Goal: Information Seeking & Learning: Learn about a topic

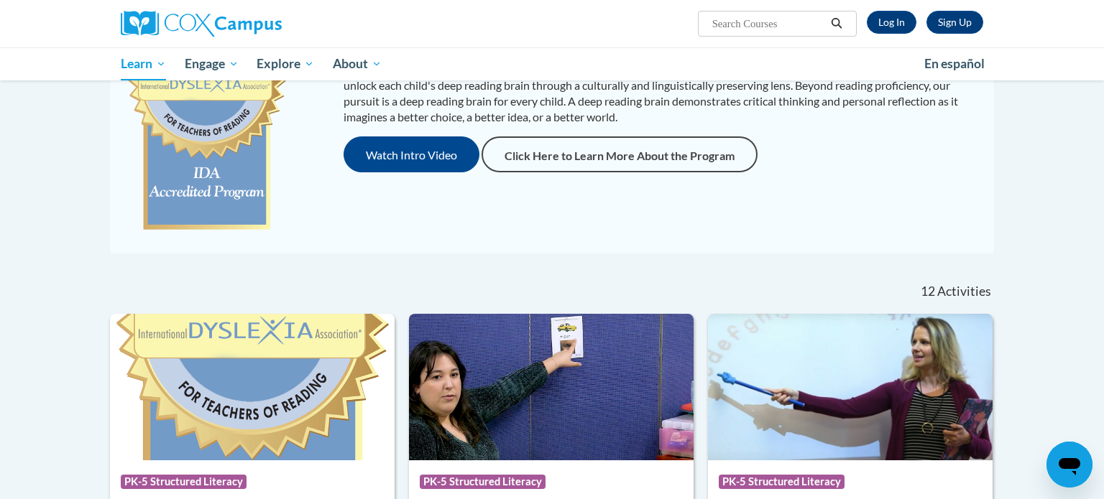
scroll to position [234, 0]
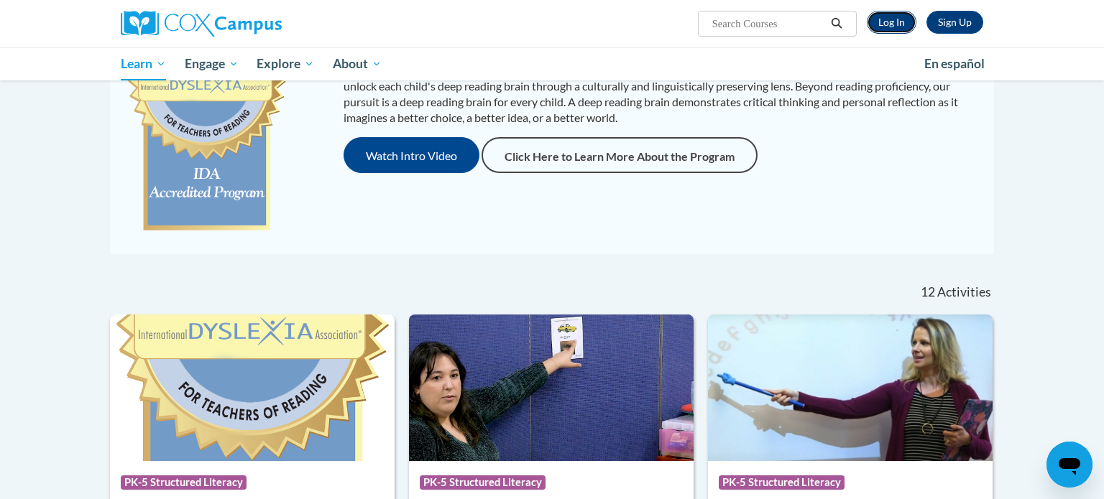
click at [897, 20] on link "Log In" at bounding box center [891, 22] width 50 height 23
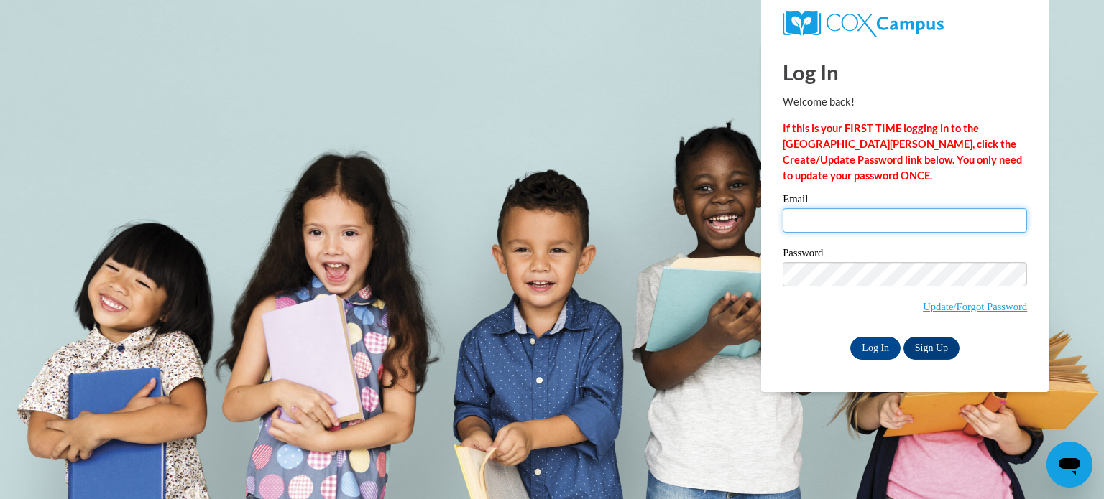
click at [820, 213] on input "Email" at bounding box center [904, 220] width 244 height 24
type input "alice.painter@wrps.net"
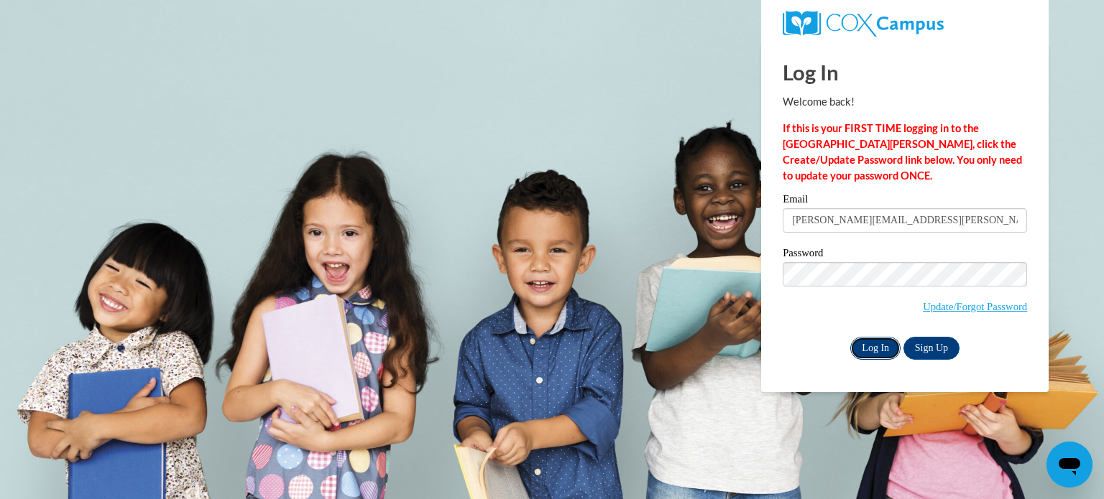
click at [880, 347] on input "Log In" at bounding box center [875, 348] width 50 height 23
click at [870, 351] on input "Log In" at bounding box center [875, 348] width 50 height 23
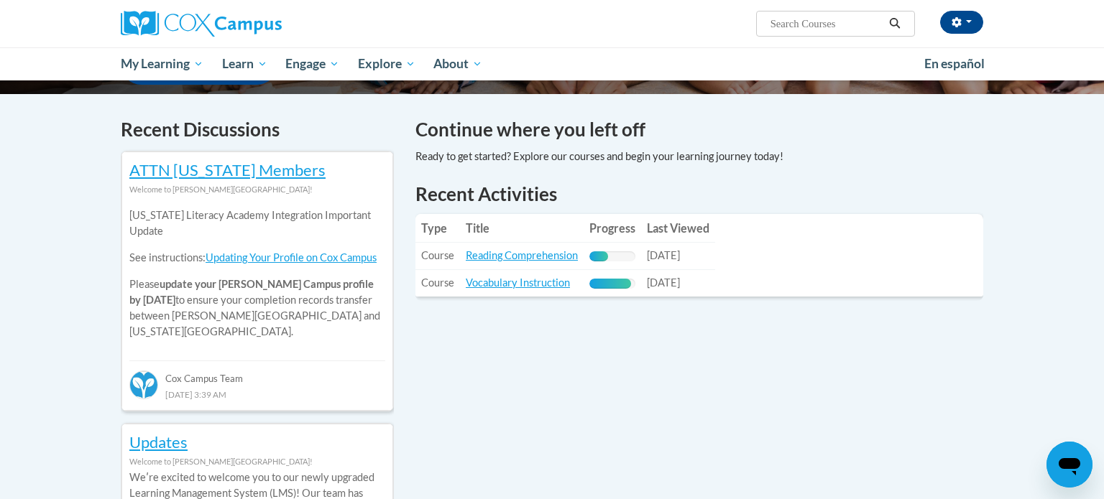
scroll to position [411, 0]
click at [481, 258] on link "Reading Comprehension" at bounding box center [522, 255] width 112 height 12
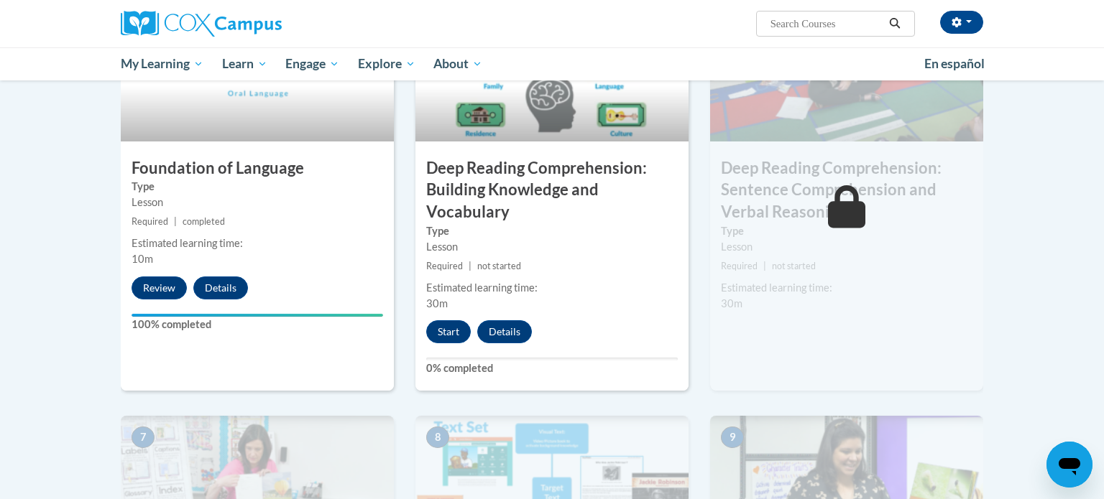
scroll to position [755, 0]
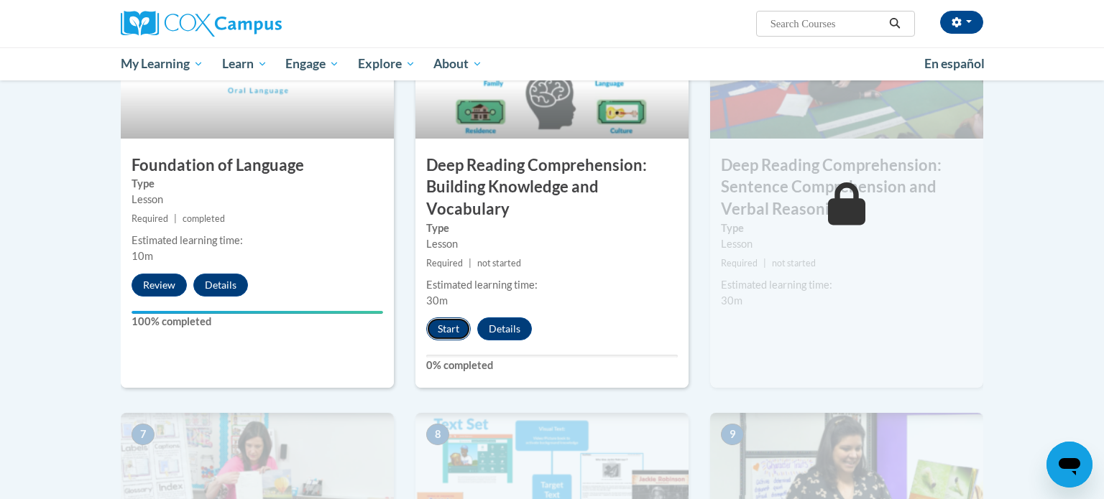
click at [447, 329] on button "Start" at bounding box center [448, 329] width 45 height 23
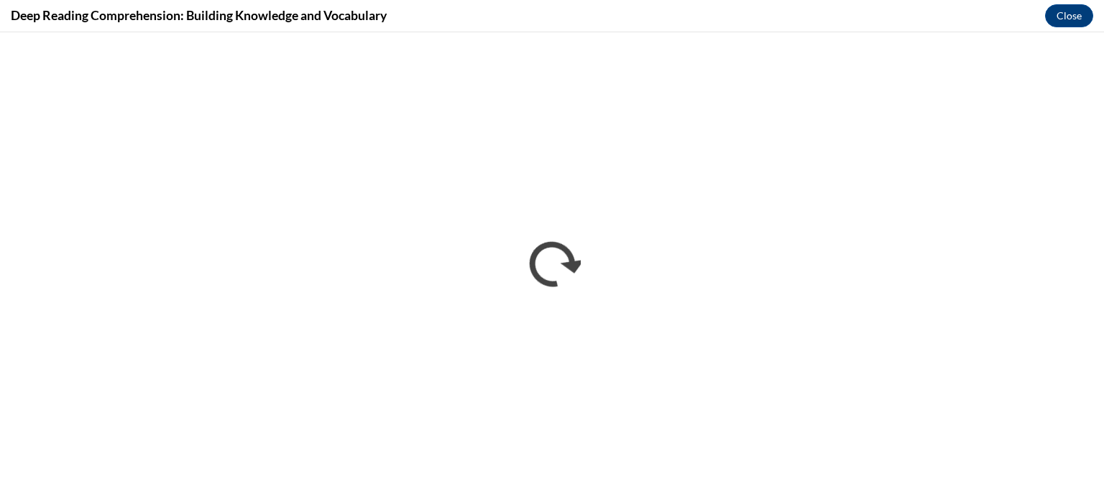
scroll to position [0, 0]
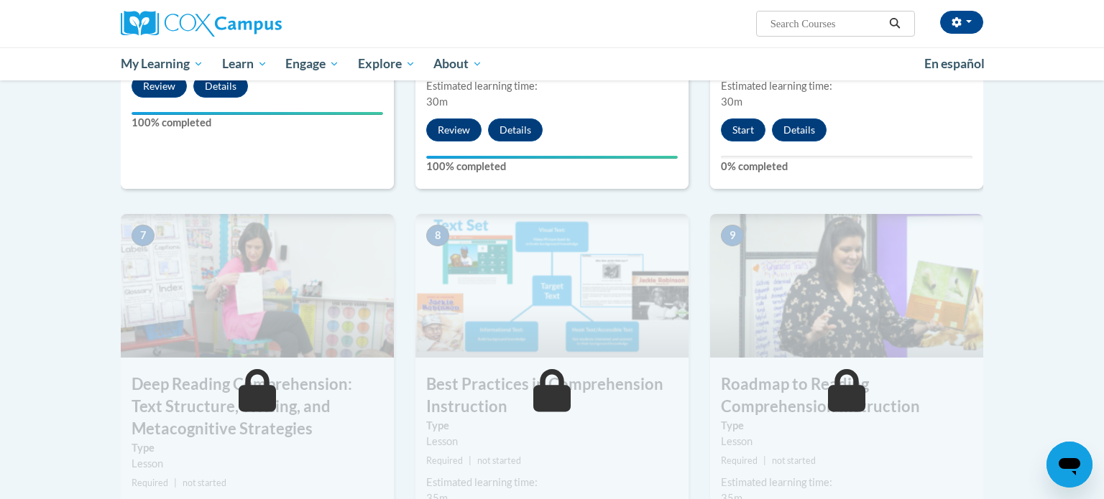
scroll to position [953, 0]
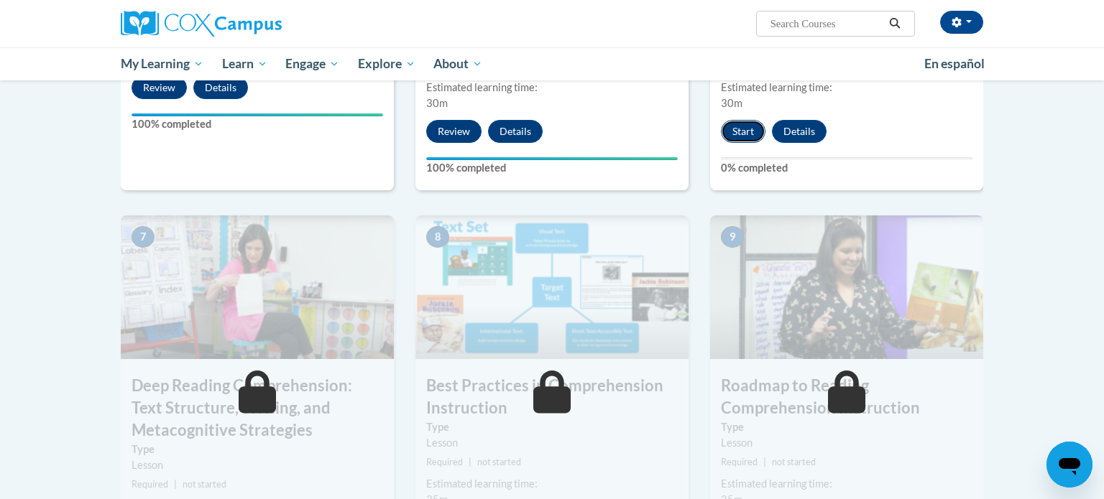
click at [739, 134] on button "Start" at bounding box center [743, 131] width 45 height 23
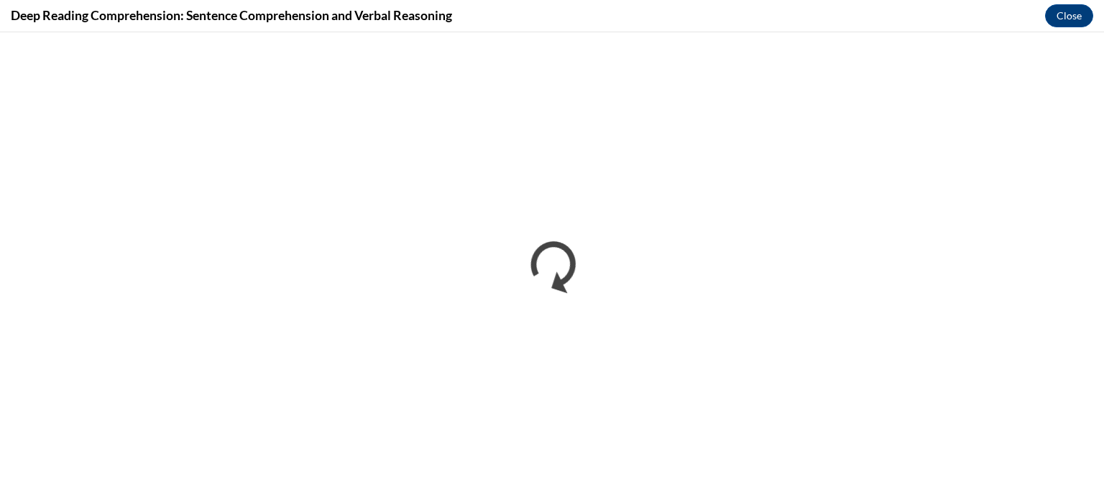
scroll to position [0, 0]
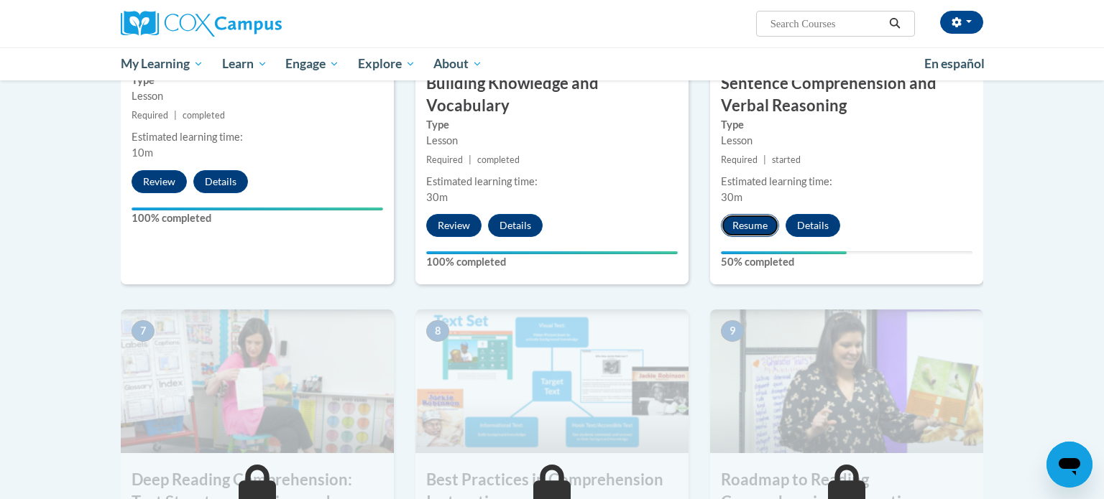
click at [760, 226] on button "Resume" at bounding box center [750, 225] width 58 height 23
